Goal: Find specific page/section: Find specific page/section

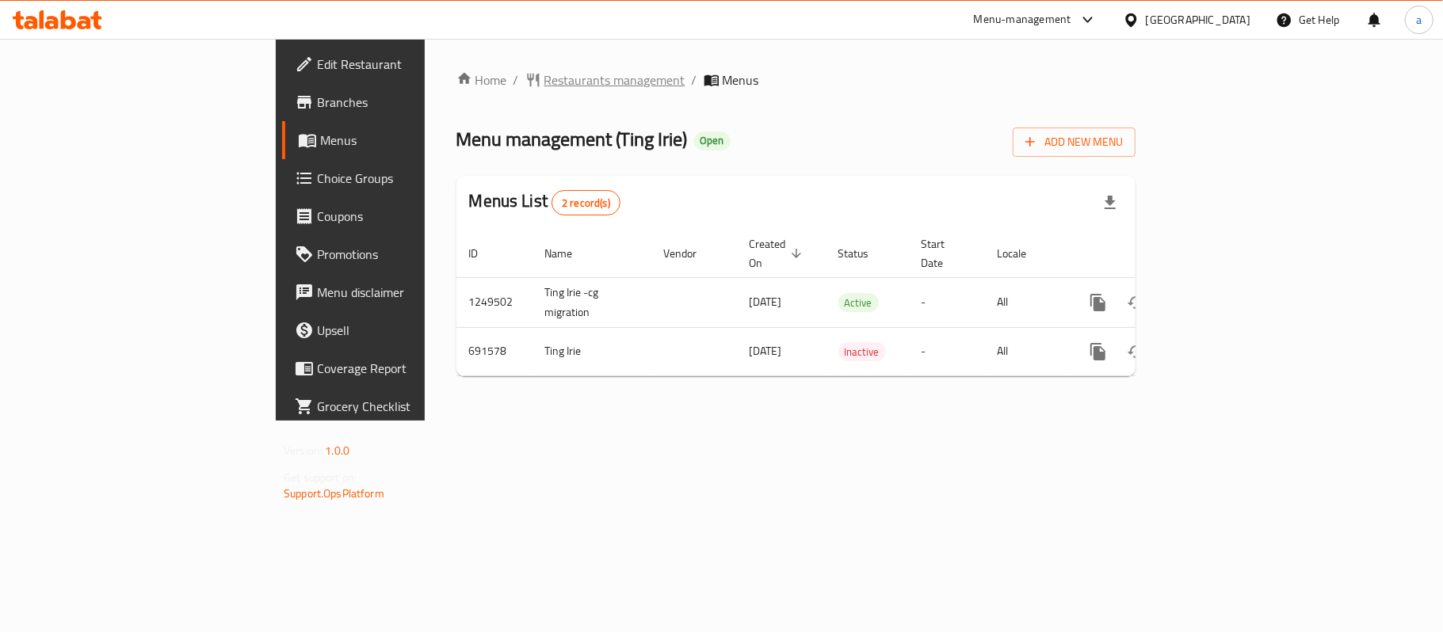
click at [544, 82] on span "Restaurants management" at bounding box center [614, 80] width 141 height 19
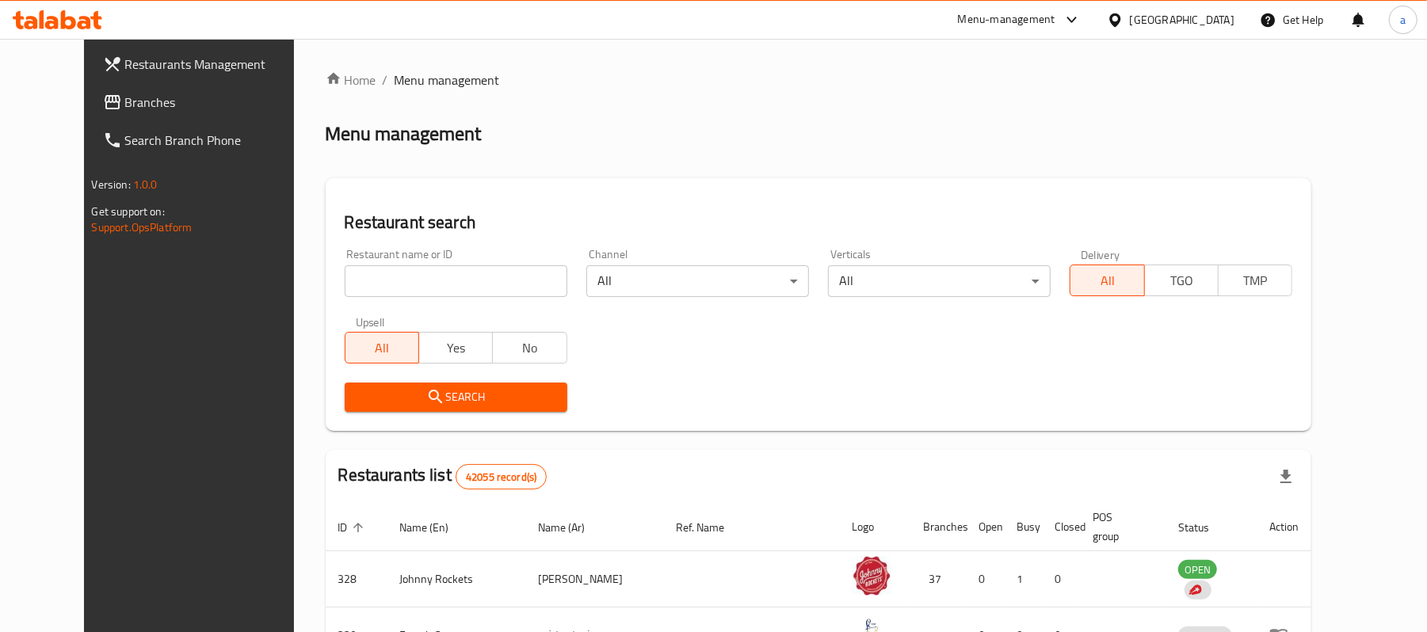
click at [466, 273] on input "search" at bounding box center [456, 282] width 223 height 32
paste input "643282"
type input "643282"
click at [426, 390] on icon "submit" at bounding box center [435, 397] width 19 height 19
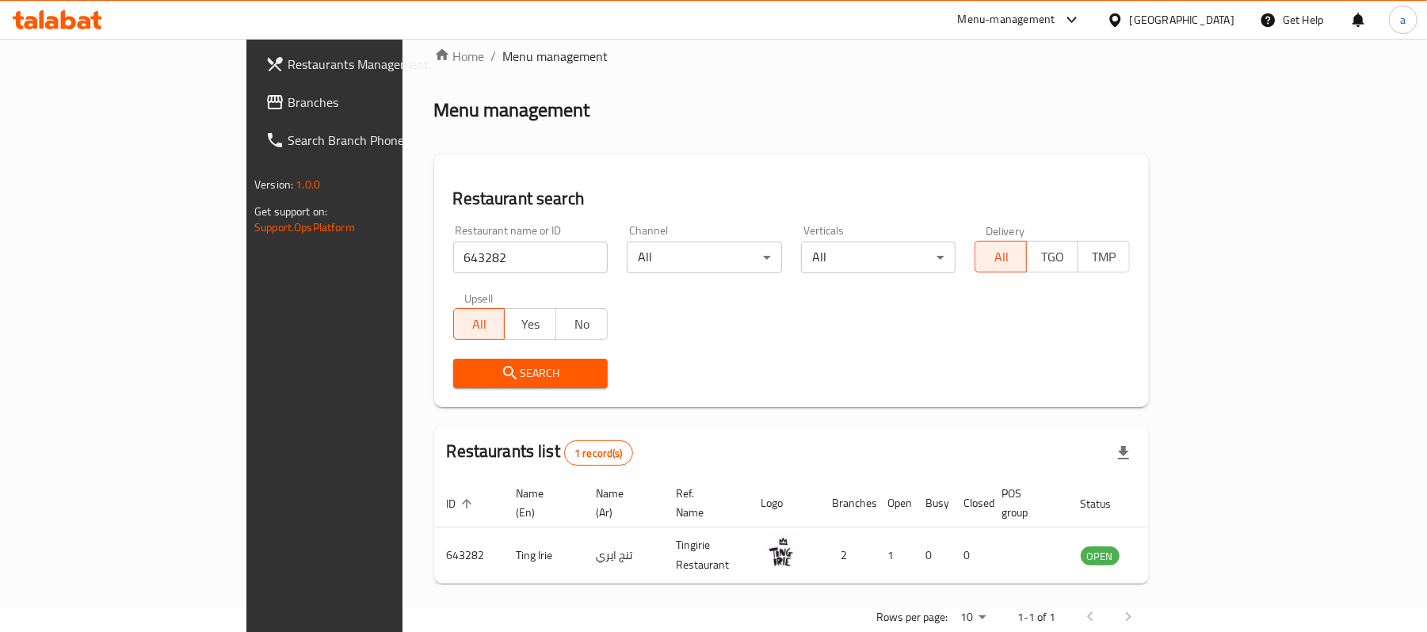
scroll to position [44, 0]
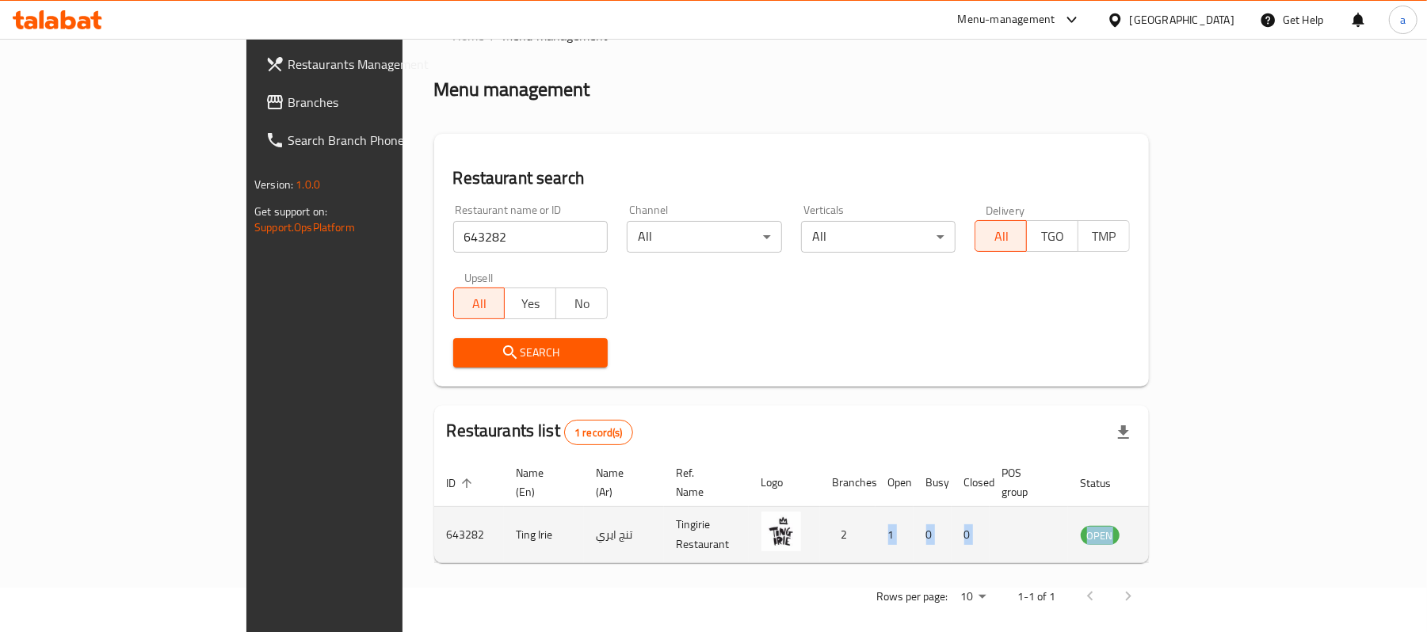
drag, startPoint x: 904, startPoint y: 525, endPoint x: 1339, endPoint y: 534, distance: 436.0
click at [1206, 534] on tr "643282 Ting Irie تنج ايري Tingirie Restaurant 2 1 0 0 OPEN" at bounding box center [820, 535] width 772 height 56
click at [1206, 533] on td "enhanced table" at bounding box center [1179, 535] width 55 height 56
